Goal: Information Seeking & Learning: Find specific page/section

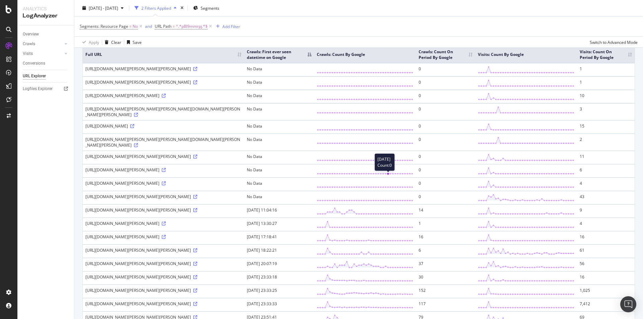
scroll to position [134, 0]
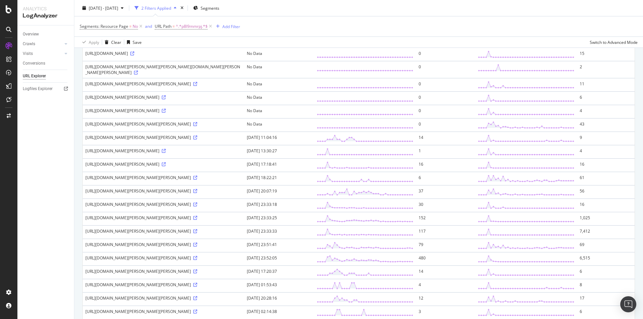
drag, startPoint x: 280, startPoint y: 211, endPoint x: 320, endPoint y: 214, distance: 40.0
click at [314, 185] on td "2025-09-05 18:22:21" at bounding box center [279, 178] width 70 height 13
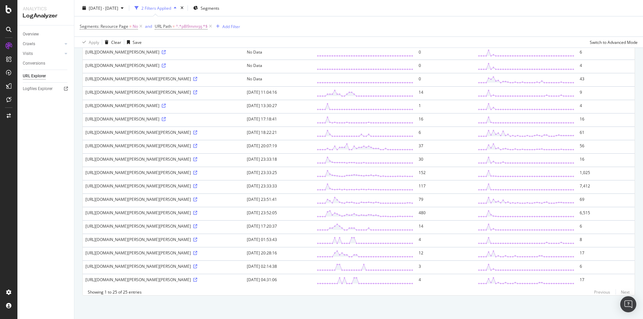
scroll to position [201, 0]
drag, startPoint x: 85, startPoint y: 249, endPoint x: 136, endPoint y: 250, distance: 51.0
click at [136, 234] on td "https://www.thetimes.com/article/angela-rayner-latest-news-resign-keir-starmer-…" at bounding box center [164, 227] width 162 height 13
copy div "https://www.thetimes.com/"
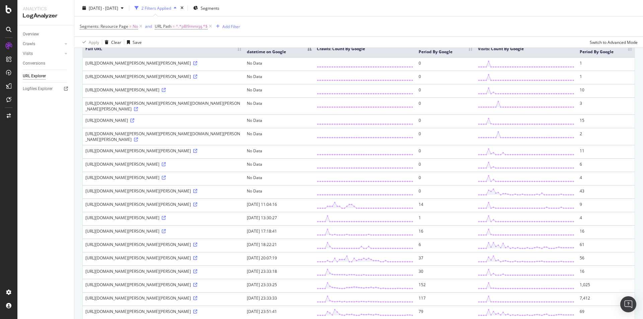
scroll to position [34, 0]
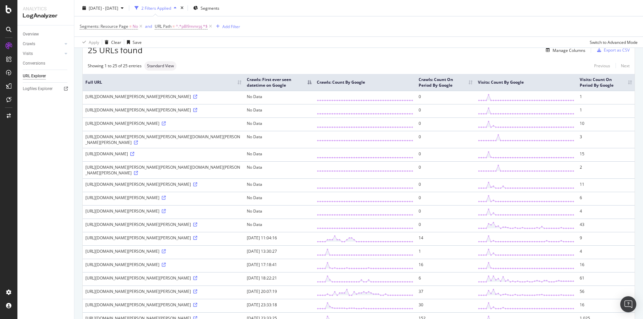
click at [156, 91] on th "Full URL" at bounding box center [164, 82] width 162 height 17
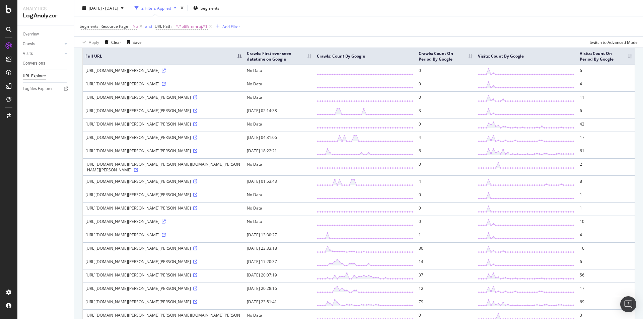
scroll to position [27, 0]
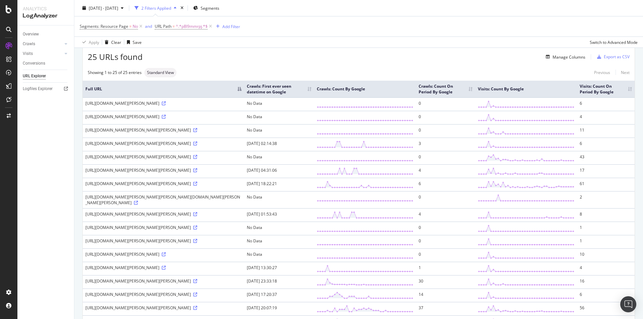
click at [305, 93] on th "Crawls: First ever seen datetime on Google" at bounding box center [279, 89] width 70 height 17
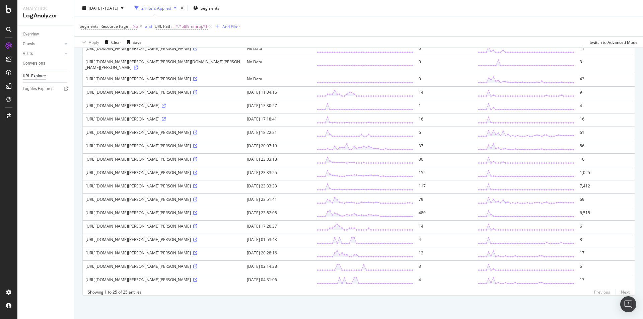
scroll to position [228, 0]
drag, startPoint x: 157, startPoint y: 98, endPoint x: 171, endPoint y: 99, distance: 14.4
click at [171, 116] on div "https://www.thetimes.com/uk/politics/article/angela-rayner-latest-deputy-pm-awa…" at bounding box center [163, 119] width 156 height 6
click at [173, 116] on div "https://www.thetimes.com/uk/politics/article/angela-rayner-latest-deputy-pm-awa…" at bounding box center [163, 119] width 156 height 6
drag, startPoint x: 170, startPoint y: 98, endPoint x: 129, endPoint y: 107, distance: 41.1
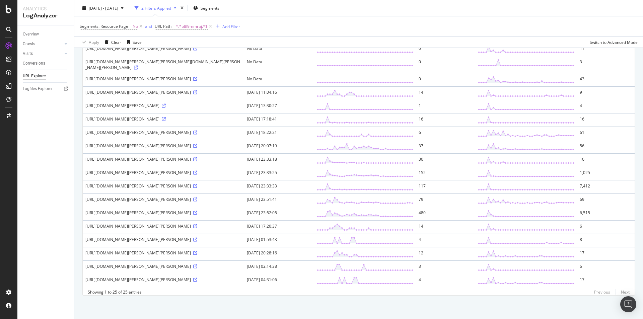
click at [129, 116] on div "https://www.thetimes.com/uk/politics/article/angela-rayner-latest-deputy-pm-awa…" at bounding box center [163, 119] width 156 height 6
copy div "/angela-rayner-latest-deputy-pm-awaits-verdict-on-stamp-duty-case-p8l9mmrpj"
drag, startPoint x: 282, startPoint y: 92, endPoint x: 320, endPoint y: 105, distance: 40.6
click at [320, 105] on tbody "https://www.thetimes.co.uk/uk/politics/article/angela-rayner-latest-news-resign…" at bounding box center [359, 116] width 552 height 343
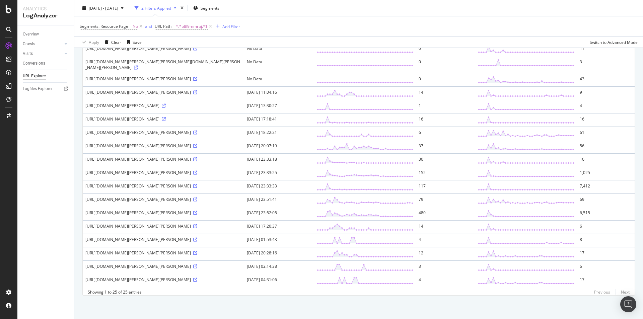
drag, startPoint x: 282, startPoint y: 127, endPoint x: 312, endPoint y: 126, distance: 30.2
click at [312, 126] on td "2025-09-05 17:18:41" at bounding box center [279, 119] width 70 height 13
click at [314, 194] on td "2025-09-05 23:33:33" at bounding box center [279, 186] width 70 height 13
drag, startPoint x: 287, startPoint y: 219, endPoint x: 320, endPoint y: 216, distance: 33.6
click at [314, 207] on td "2025-09-05 23:51:41" at bounding box center [279, 200] width 70 height 13
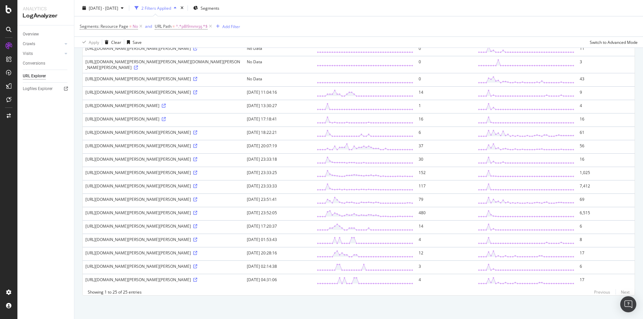
drag, startPoint x: 298, startPoint y: 232, endPoint x: 322, endPoint y: 232, distance: 24.8
click at [314, 221] on td "2025-09-05 23:52:05" at bounding box center [279, 213] width 70 height 13
drag, startPoint x: 279, startPoint y: 223, endPoint x: 319, endPoint y: 225, distance: 39.6
click at [314, 225] on td "2025-09-06 17:20:37" at bounding box center [279, 227] width 70 height 13
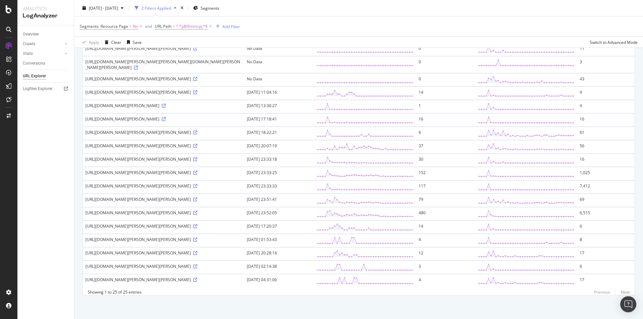
drag, startPoint x: 319, startPoint y: 205, endPoint x: 303, endPoint y: 205, distance: 16.4
click at [303, 207] on td "2025-09-05 23:52:05" at bounding box center [279, 213] width 70 height 13
click at [314, 207] on td "2025-09-05 23:52:05" at bounding box center [279, 213] width 70 height 13
drag, startPoint x: 315, startPoint y: 206, endPoint x: 280, endPoint y: 204, distance: 35.2
click at [280, 207] on td "2025-09-05 23:52:05" at bounding box center [279, 213] width 70 height 13
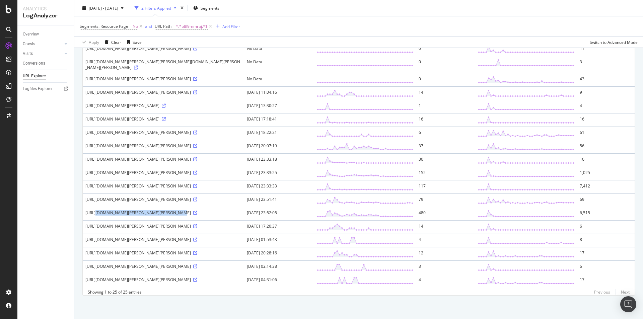
drag, startPoint x: 158, startPoint y: 204, endPoint x: 86, endPoint y: 206, distance: 72.1
click at [86, 210] on div "https://www.thetimes.com/uk/politics/article/angela-rayner-resigns-latest-news-…" at bounding box center [163, 213] width 156 height 6
copy div "https://www.thetimes.com/uk/politics/"
drag, startPoint x: 240, startPoint y: 115, endPoint x: 261, endPoint y: 117, distance: 20.9
click at [242, 130] on div "https://www.thetimes.co.uk/article/angela-rayner-resigns-latest-news-keir-starm…" at bounding box center [163, 133] width 156 height 6
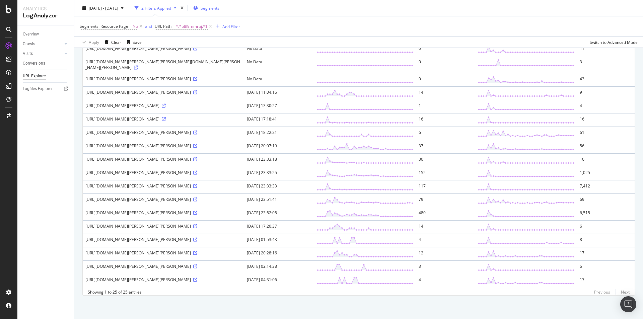
copy div "p8l9mmrpj"
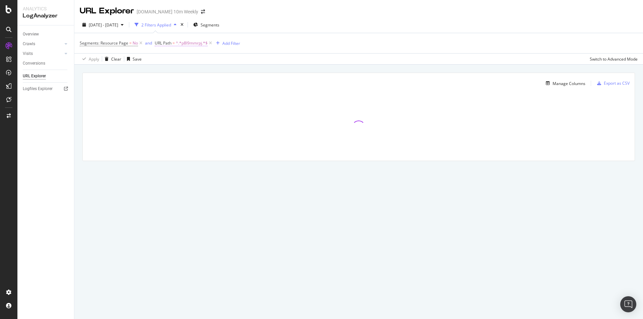
click at [200, 40] on span "^.*p8l9mmrpj.*$" at bounding box center [192, 43] width 32 height 9
click at [199, 72] on input "p8l9mmrpj" at bounding box center [192, 71] width 63 height 11
paste input "tdnhddq33"
type input "tdnhddq33"
click at [228, 86] on div "Apply" at bounding box center [229, 85] width 10 height 6
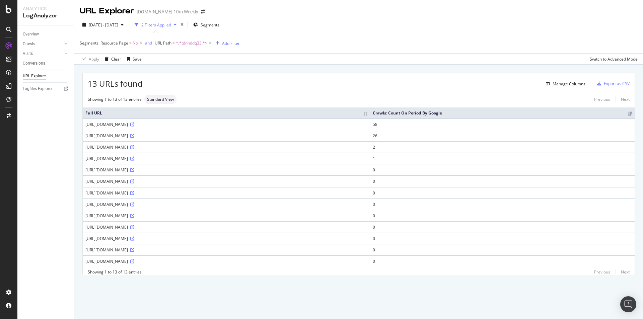
click at [173, 118] on th "Full URL" at bounding box center [227, 113] width 288 height 11
drag, startPoint x: 85, startPoint y: 124, endPoint x: 189, endPoint y: 161, distance: 110.2
click at [189, 161] on tbody "[URL][DOMAIN_NAME] 0 [URL][DOMAIN_NAME] 0 [URL][DOMAIN_NAME] 0 [URL][DOMAIN_NAM…" at bounding box center [359, 193] width 552 height 149
drag, startPoint x: 135, startPoint y: 182, endPoint x: 121, endPoint y: 176, distance: 15.9
click at [121, 176] on td "[URL][DOMAIN_NAME]" at bounding box center [227, 181] width 288 height 11
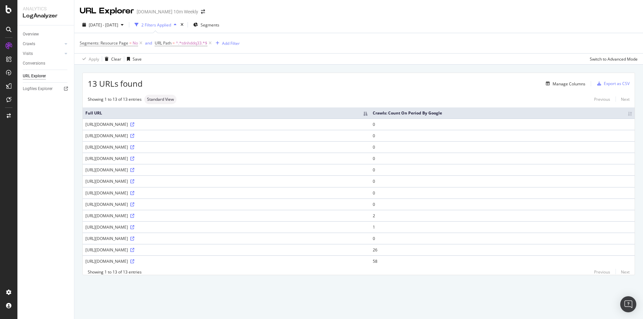
drag, startPoint x: 85, startPoint y: 192, endPoint x: 121, endPoint y: 191, distance: 35.5
click at [120, 191] on td "[URL][DOMAIN_NAME]" at bounding box center [227, 192] width 288 height 11
click at [191, 286] on div "13 URLs found Manage Columns Export as CSV Showing 1 to 13 of 13 entries Standa…" at bounding box center [358, 182] width 569 height 234
click at [134, 263] on icon at bounding box center [132, 262] width 4 height 4
click at [577, 85] on div "Manage Columns" at bounding box center [569, 84] width 33 height 6
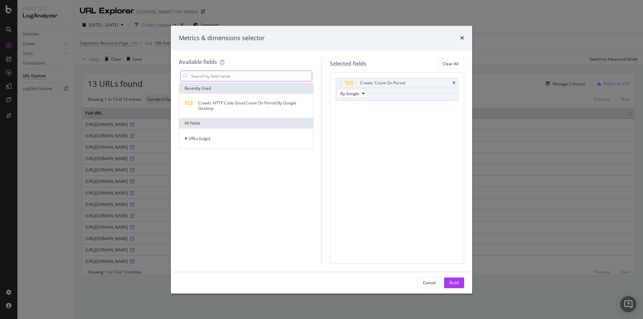
click at [220, 75] on input "modal" at bounding box center [251, 76] width 121 height 10
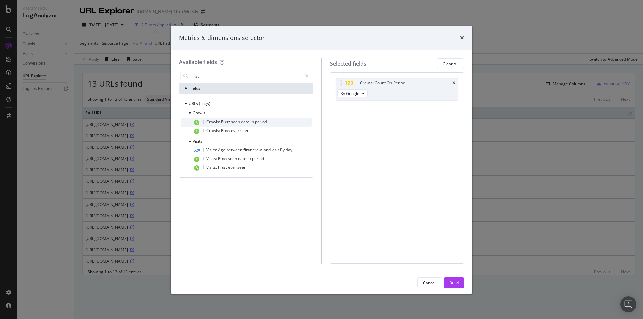
click at [272, 120] on div "Crawls: First seen date in period" at bounding box center [252, 122] width 119 height 9
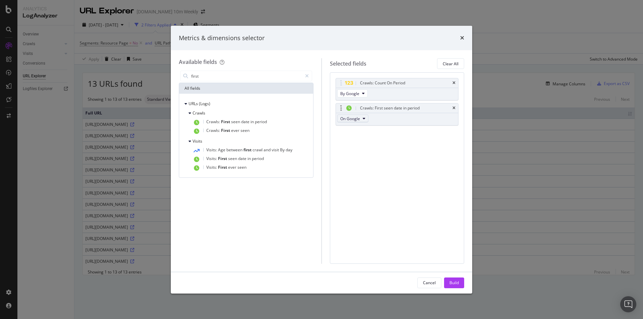
click at [357, 117] on span "On Google" at bounding box center [351, 119] width 20 height 6
click at [400, 107] on div "Crawls: First seen date in period" at bounding box center [390, 108] width 60 height 7
click at [234, 79] on input "first" at bounding box center [247, 76] width 112 height 10
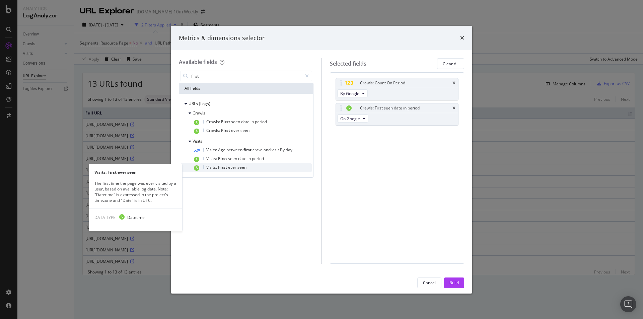
click at [269, 166] on div "Visits: First ever seen" at bounding box center [252, 168] width 119 height 9
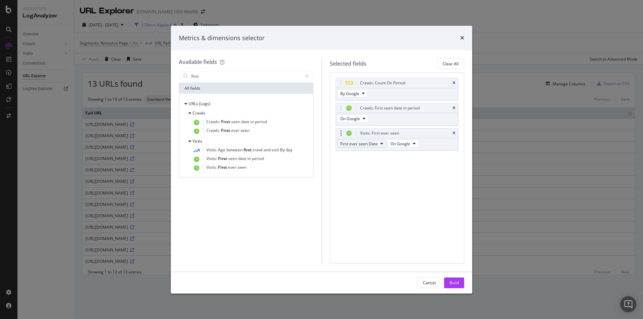
click at [373, 144] on span "First ever seen Date" at bounding box center [360, 144] width 38 height 6
click at [374, 168] on span "First ever seen Datetime" at bounding box center [366, 168] width 46 height 6
click at [454, 107] on icon "times" at bounding box center [454, 108] width 3 height 4
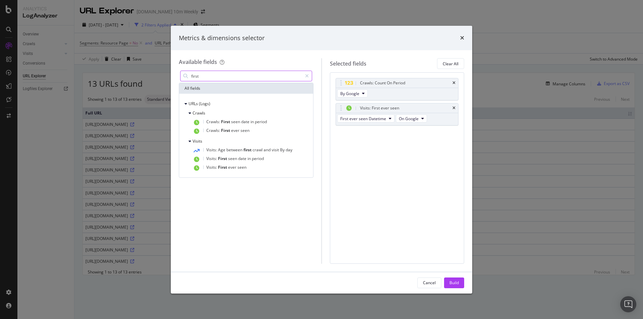
click at [223, 73] on input "first" at bounding box center [247, 76] width 112 height 10
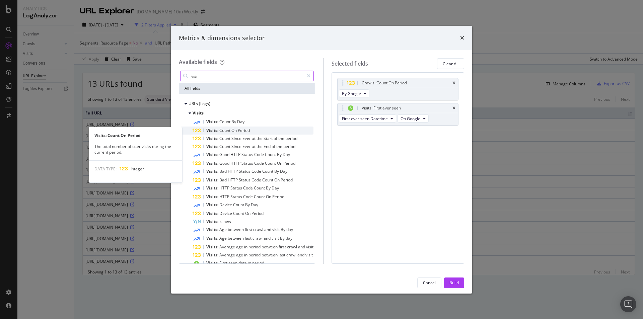
type input "visi"
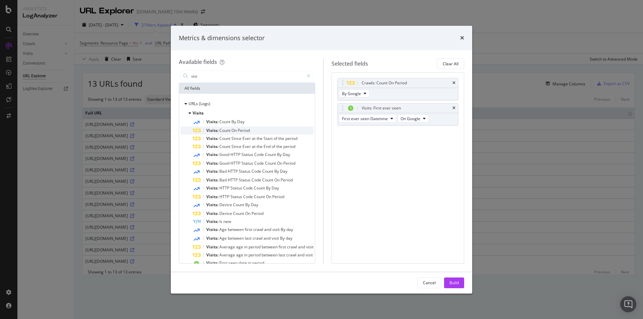
click at [270, 130] on div "Visits: Count On Period" at bounding box center [253, 131] width 121 height 8
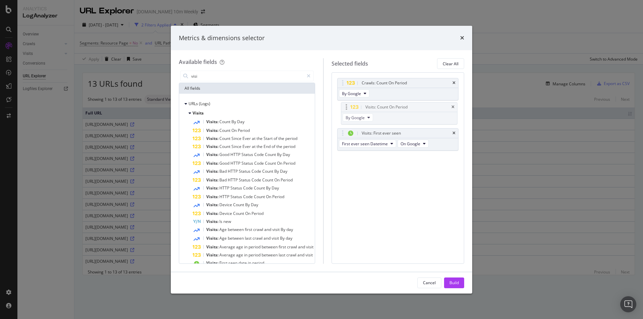
drag, startPoint x: 416, startPoint y: 142, endPoint x: 415, endPoint y: 116, distance: 26.2
click at [415, 116] on body "Analytics LogAnalyzer Overview Crawls Daily Distribution Segments Distribution …" at bounding box center [321, 159] width 643 height 319
drag, startPoint x: 424, startPoint y: 136, endPoint x: 417, endPoint y: 80, distance: 56.2
click at [417, 80] on body "Analytics LogAnalyzer Overview Crawls Daily Distribution Segments Distribution …" at bounding box center [321, 159] width 643 height 319
click at [458, 284] on div "Build" at bounding box center [454, 283] width 9 height 6
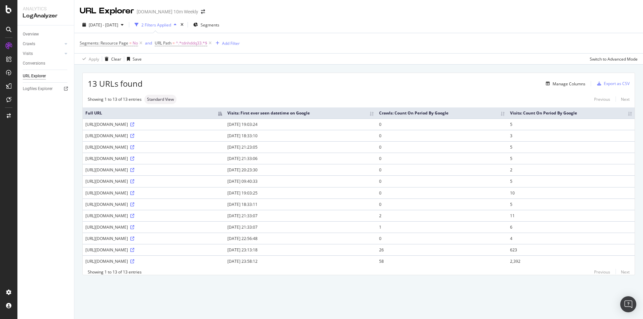
click at [377, 112] on th "Visits: First ever seen datetime on Google" at bounding box center [301, 113] width 152 height 11
drag, startPoint x: 370, startPoint y: 249, endPoint x: 333, endPoint y: 250, distance: 36.6
click at [333, 250] on td "[DATE] 23:58:12" at bounding box center [301, 249] width 152 height 11
drag, startPoint x: 85, startPoint y: 250, endPoint x: 167, endPoint y: 253, distance: 81.8
click at [167, 253] on td "[URL][DOMAIN_NAME]" at bounding box center [154, 249] width 142 height 11
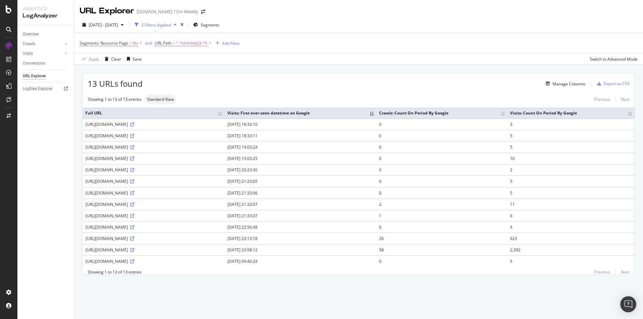
copy div "[URL][DOMAIN_NAME]"
click at [134, 250] on icon at bounding box center [132, 250] width 4 height 4
click at [459, 287] on div "13 URLs found Manage Columns Export as CSV Showing 1 to 13 of 13 entries Standa…" at bounding box center [358, 182] width 569 height 234
click at [134, 237] on icon at bounding box center [132, 239] width 4 height 4
drag, startPoint x: 149, startPoint y: 240, endPoint x: 373, endPoint y: 237, distance: 224.6
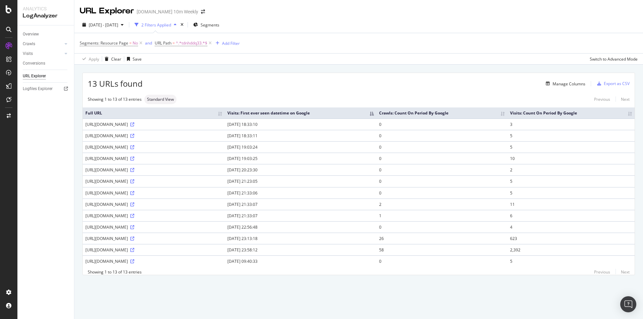
click at [373, 237] on tr "[URL][DOMAIN_NAME] [DATE] 23:13:18 26 623" at bounding box center [359, 238] width 552 height 11
click at [292, 284] on div "13 URLs found Manage Columns Export as CSV Showing 1 to 13 of 13 entries Standa…" at bounding box center [358, 182] width 569 height 234
